Goal: Task Accomplishment & Management: Complete application form

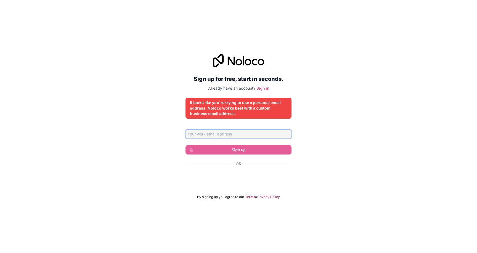
click at [215, 136] on input "Email address" at bounding box center [238, 134] width 106 height 9
type input "t"
click at [265, 89] on link "Sign in" at bounding box center [262, 88] width 13 height 5
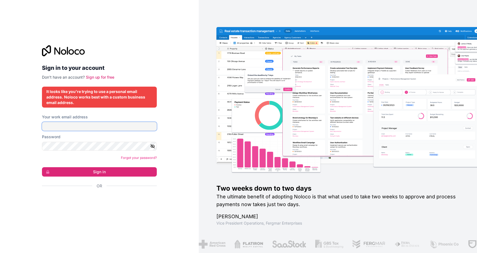
click at [74, 125] on input "Your work email address" at bounding box center [99, 126] width 115 height 9
type input "[EMAIL_ADDRESS][DOMAIN_NAME]"
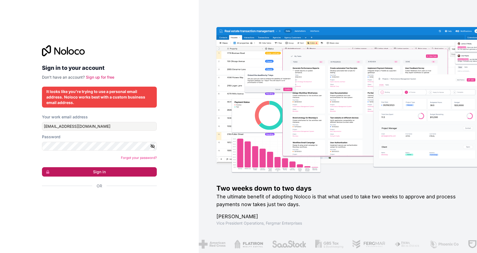
click at [114, 173] on button "Sign in" at bounding box center [99, 171] width 115 height 9
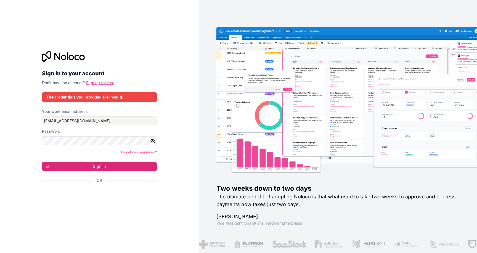
click at [102, 83] on link "Sign up for free" at bounding box center [100, 82] width 28 height 5
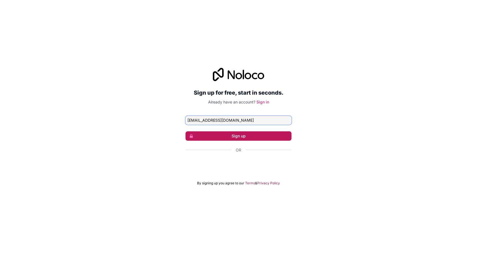
type input "[EMAIL_ADDRESS][DOMAIN_NAME]"
click at [235, 135] on button "Sign up" at bounding box center [238, 135] width 106 height 9
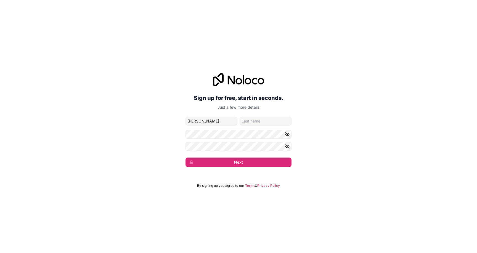
type input "[PERSON_NAME]"
click at [253, 163] on button "Next" at bounding box center [238, 162] width 106 height 9
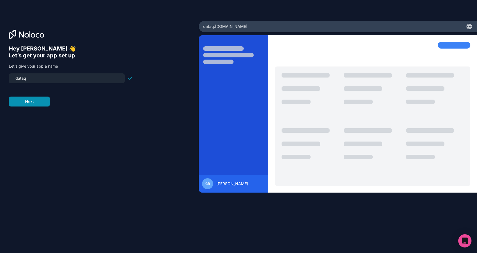
click at [28, 99] on button "Next" at bounding box center [29, 102] width 41 height 10
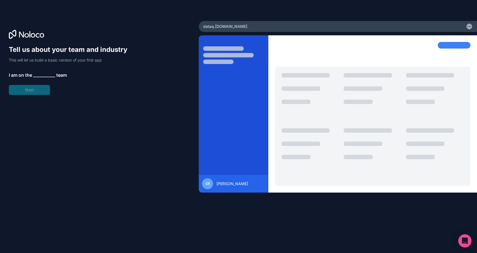
click at [45, 76] on span "__________" at bounding box center [44, 75] width 22 height 7
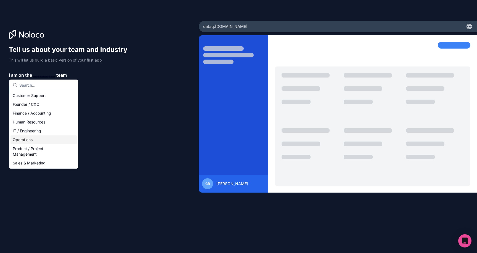
click at [36, 139] on div "Operations" at bounding box center [43, 140] width 66 height 9
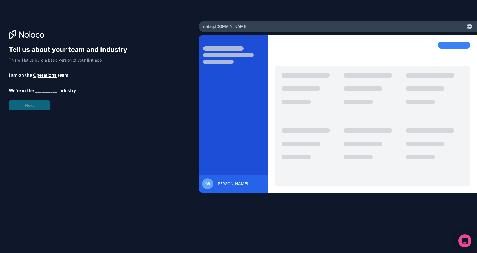
click at [46, 89] on span "__________" at bounding box center [46, 90] width 22 height 7
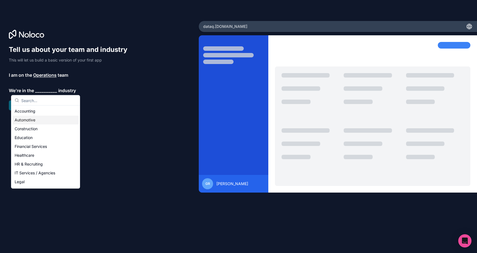
click at [35, 119] on div "Automotive" at bounding box center [45, 120] width 66 height 9
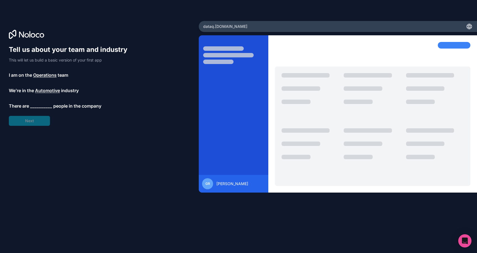
click at [41, 104] on span "__________" at bounding box center [41, 106] width 22 height 7
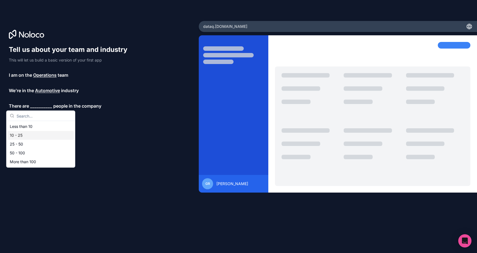
click at [21, 134] on div "10 - 25" at bounding box center [41, 135] width 66 height 9
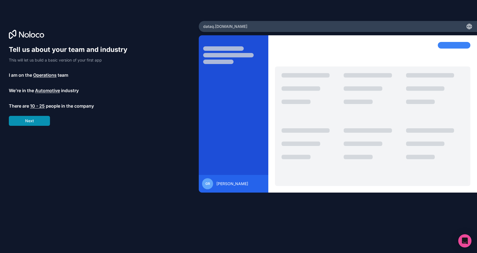
click at [39, 124] on button "Next" at bounding box center [29, 121] width 41 height 10
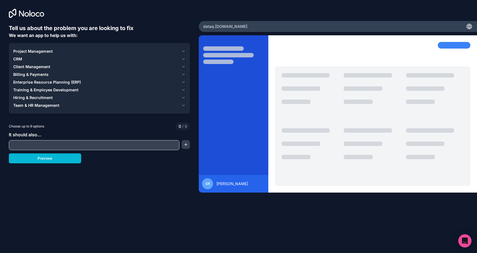
click at [18, 58] on span "CRM" at bounding box center [17, 59] width 9 height 6
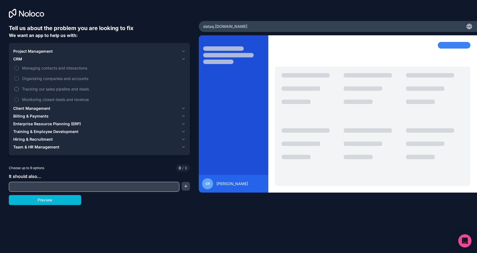
click at [17, 89] on button "Tracking our sales pipeline and deals" at bounding box center [16, 89] width 4 height 4
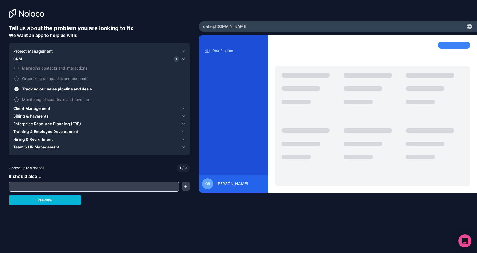
click at [17, 98] on button "Monitoring closed deals and revenue" at bounding box center [16, 99] width 4 height 4
click at [17, 78] on button "Organizing companies and accounts" at bounding box center [16, 78] width 4 height 4
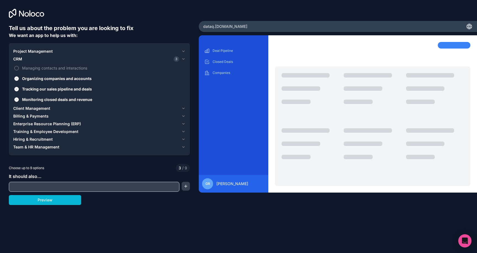
click at [18, 67] on button "Managing contacts and interactions" at bounding box center [16, 68] width 4 height 4
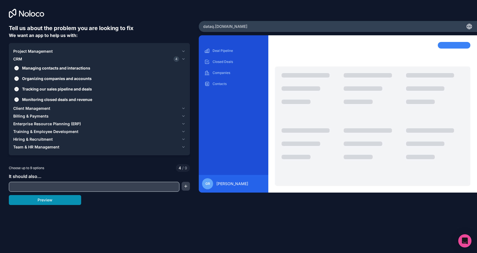
click at [52, 201] on button "Preview" at bounding box center [45, 200] width 72 height 10
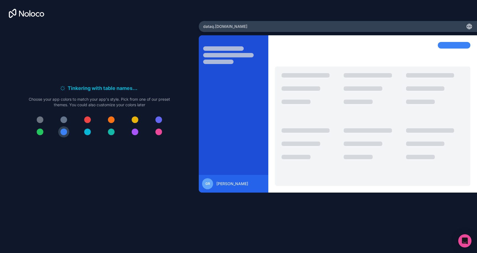
click at [43, 131] on button at bounding box center [40, 131] width 11 height 11
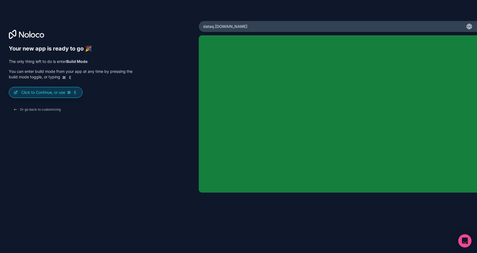
click at [41, 93] on p "Click to Continue, or use E" at bounding box center [49, 93] width 57 height 6
